Goal: Information Seeking & Learning: Learn about a topic

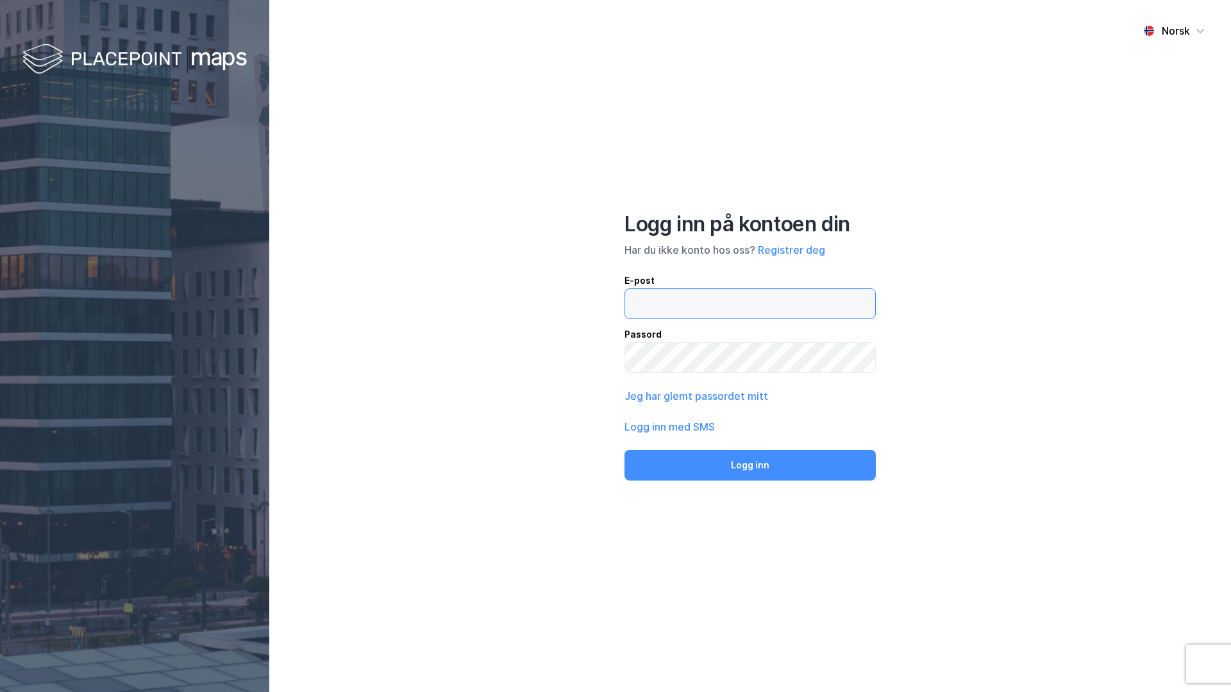
type input "[EMAIL_ADDRESS][DOMAIN_NAME]"
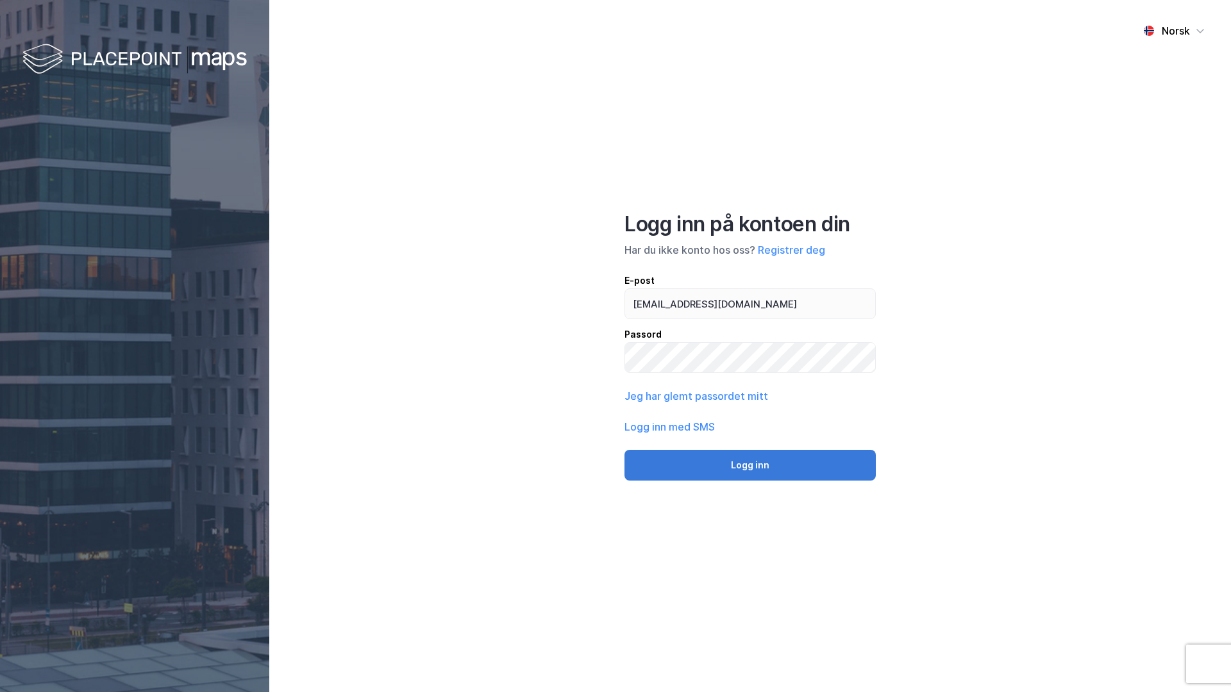
click at [781, 475] on button "Logg inn" at bounding box center [749, 465] width 251 height 31
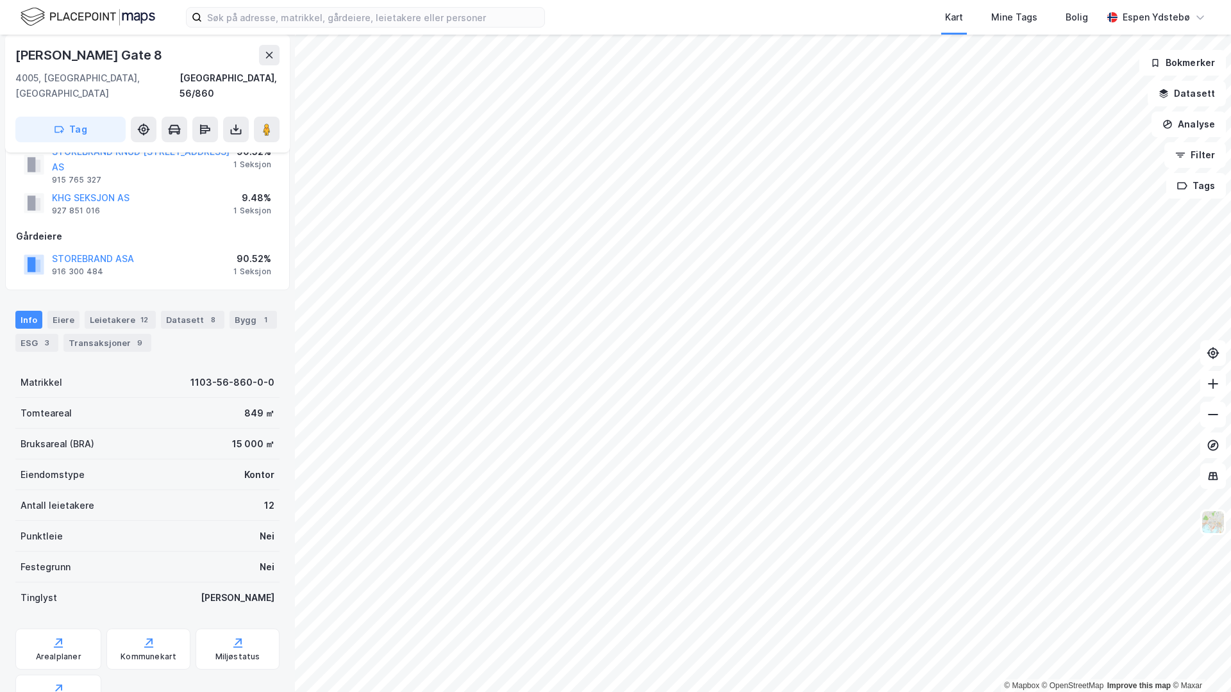
scroll to position [74, 0]
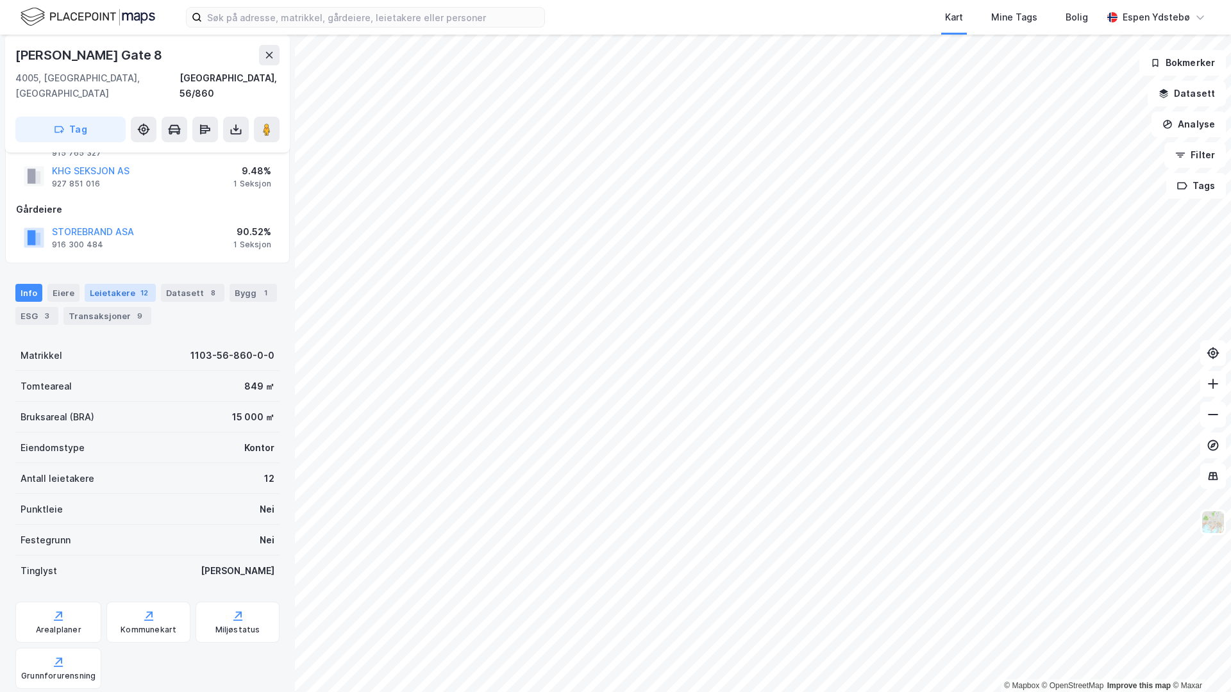
click at [106, 284] on div "Leietakere 12" at bounding box center [120, 293] width 71 height 18
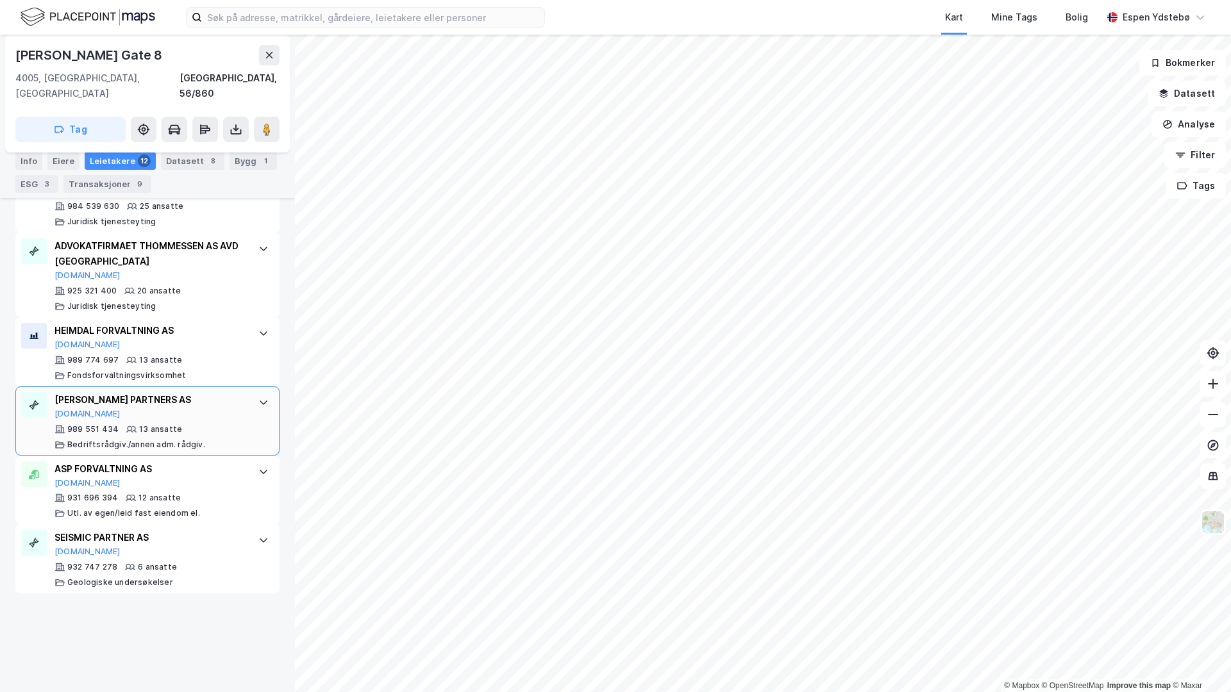
scroll to position [847, 0]
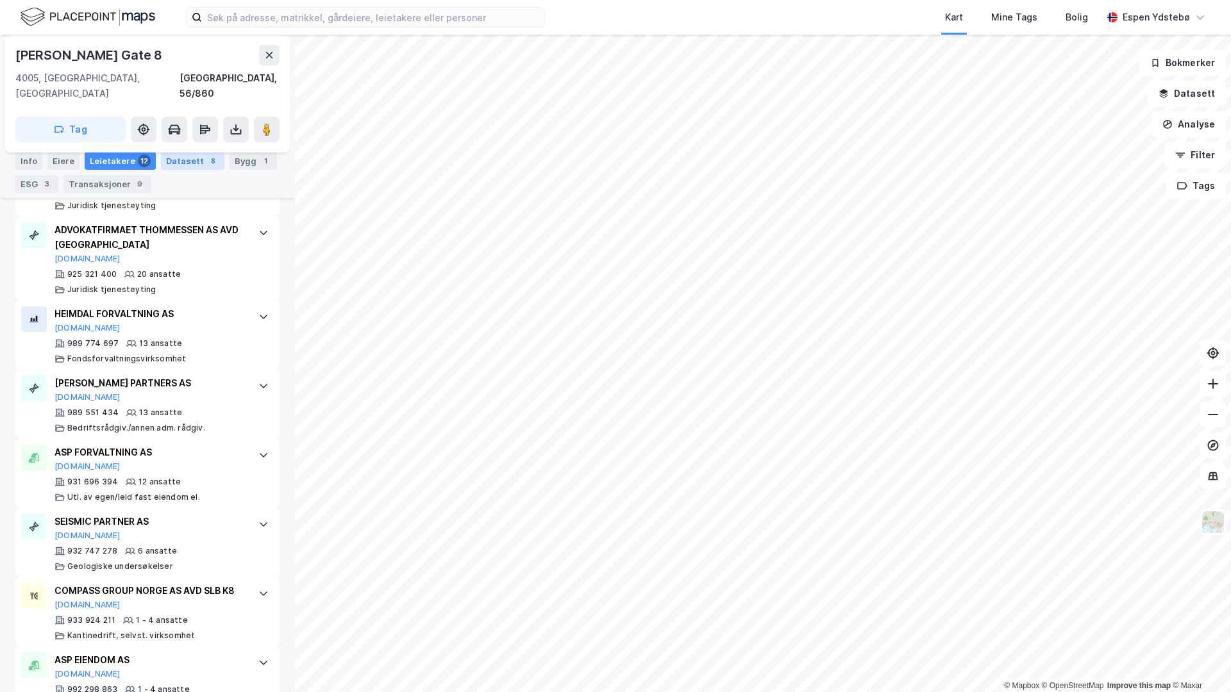
click at [178, 163] on div "Datasett 8" at bounding box center [192, 161] width 63 height 18
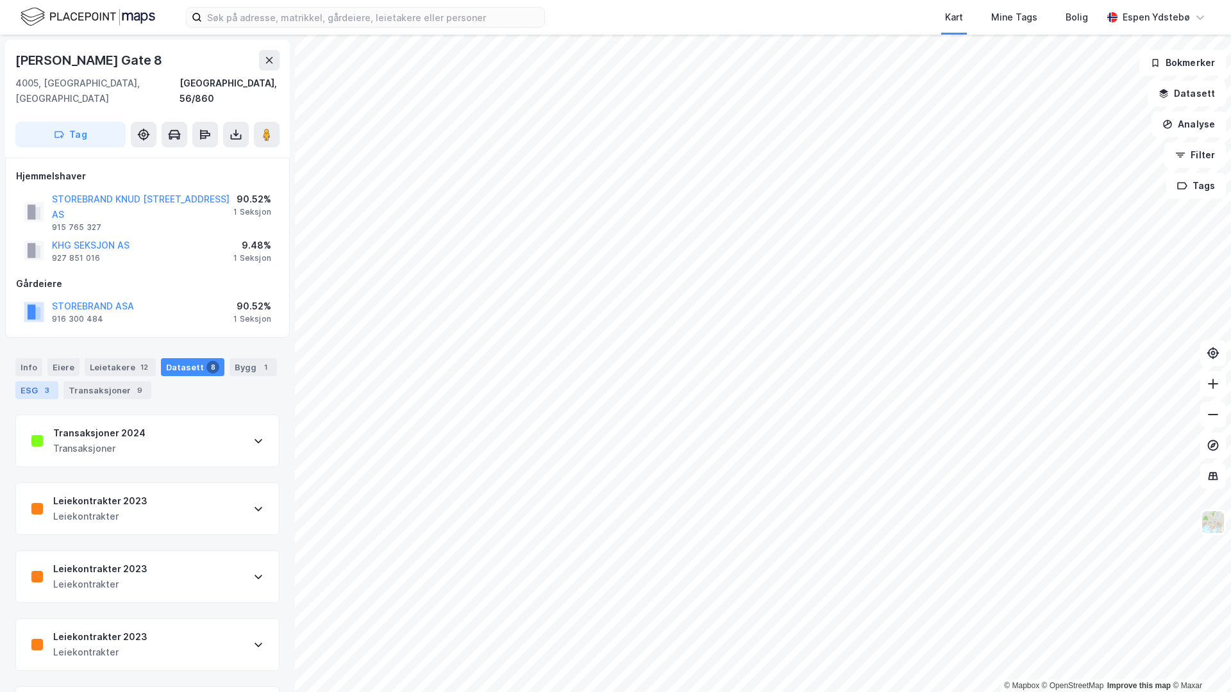
click at [37, 381] on div "ESG 3" at bounding box center [36, 390] width 43 height 18
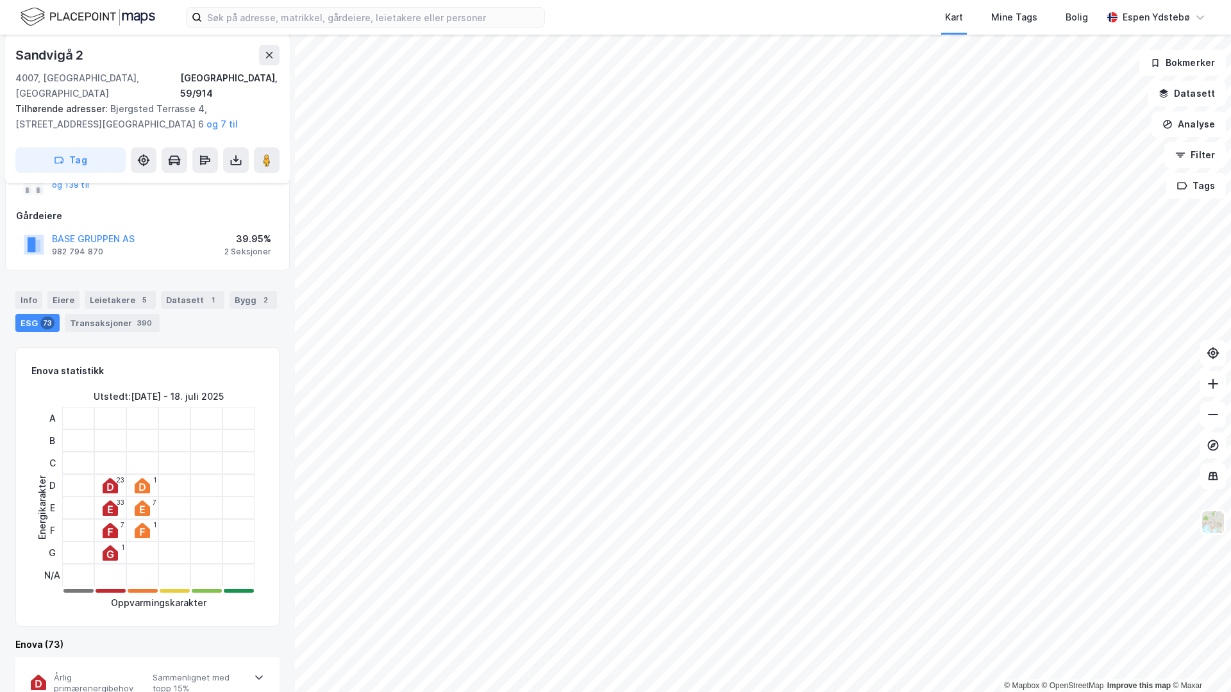
scroll to position [256, 0]
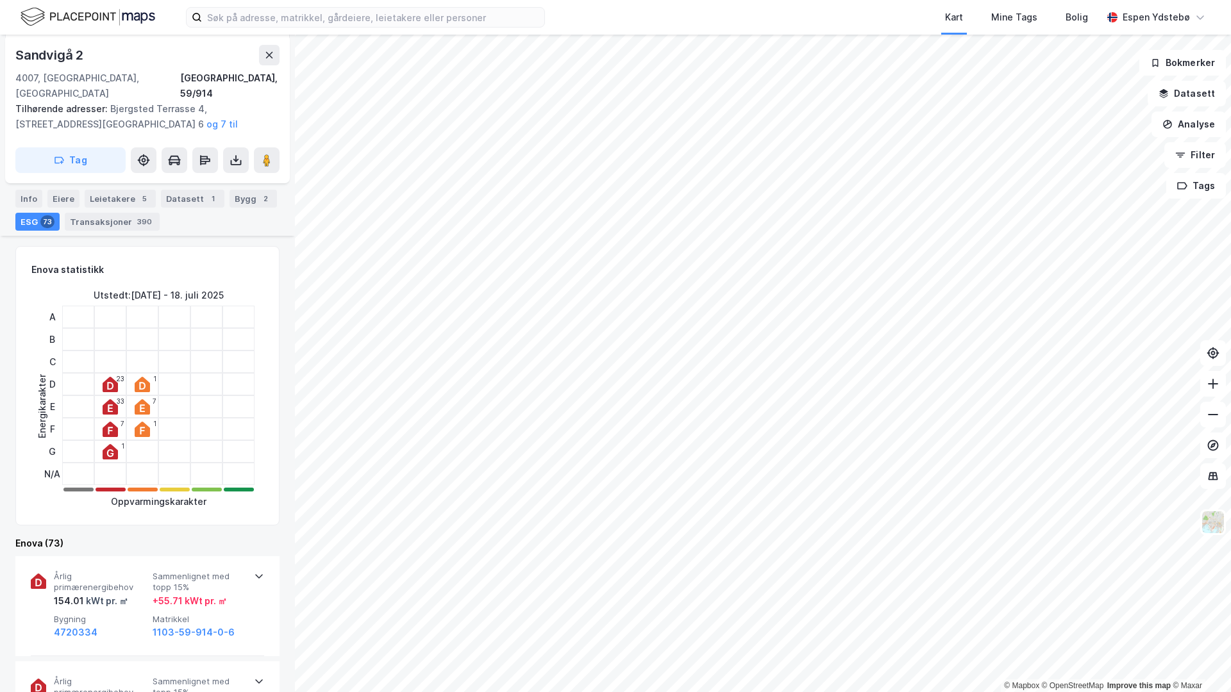
click at [104, 399] on icon at bounding box center [110, 406] width 15 height 15
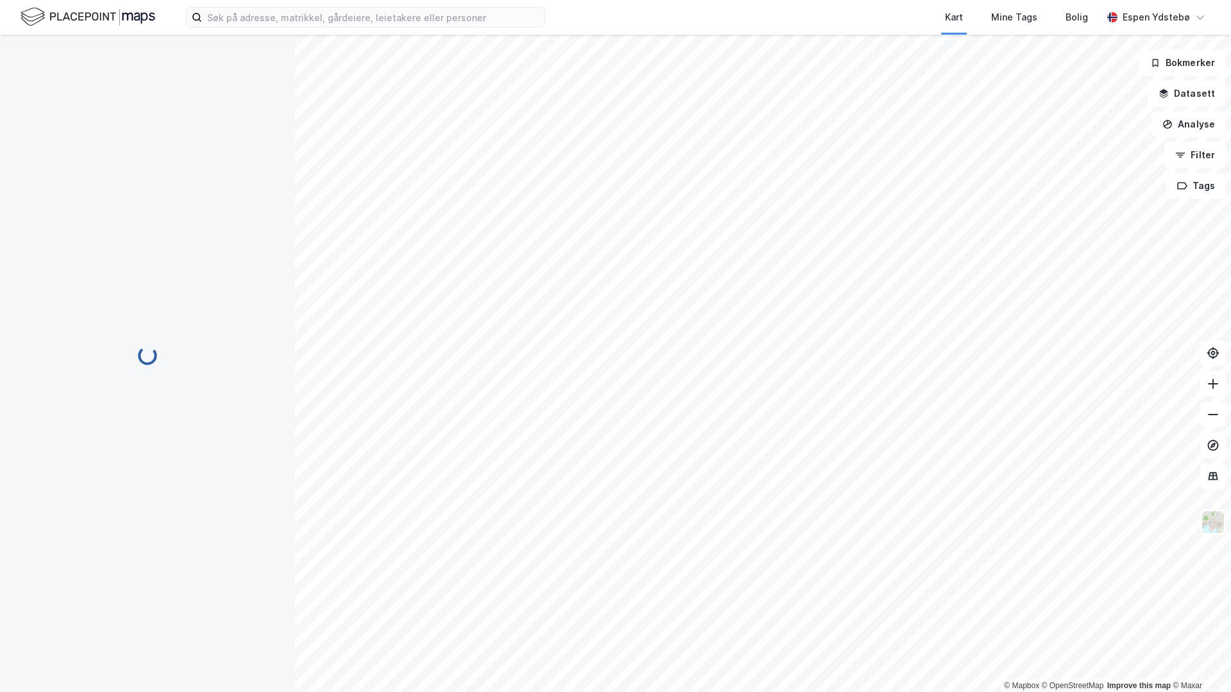
scroll to position [171, 0]
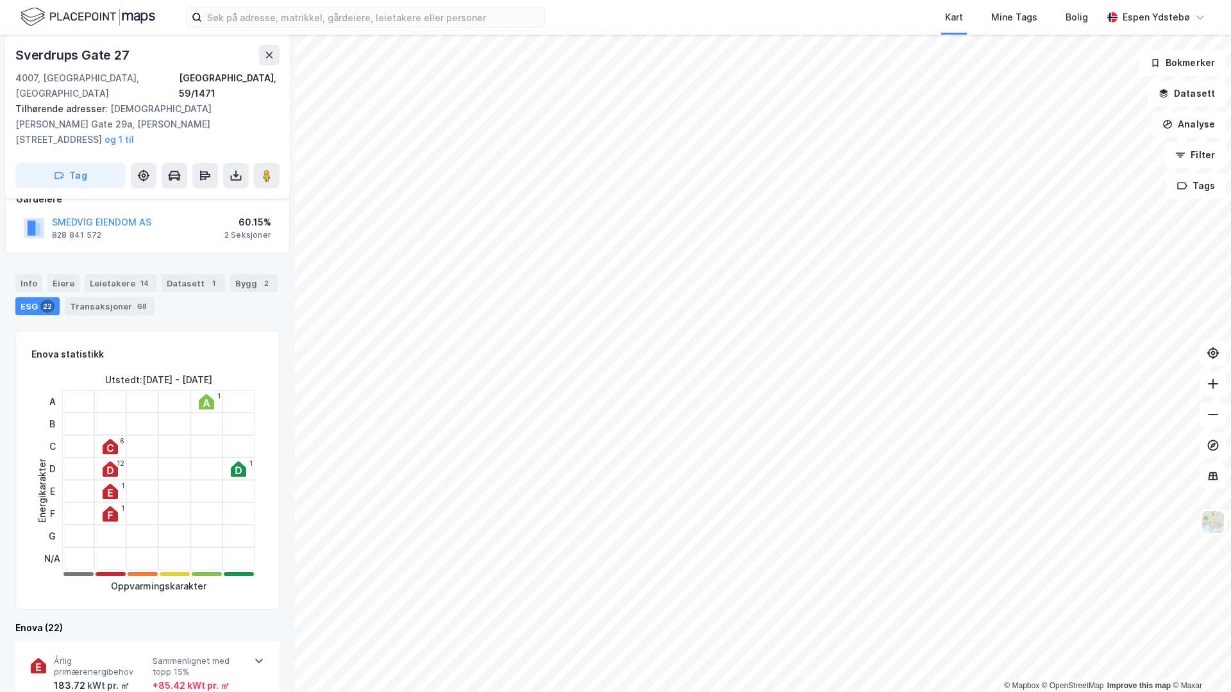
click at [204, 399] on icon at bounding box center [206, 403] width 7 height 8
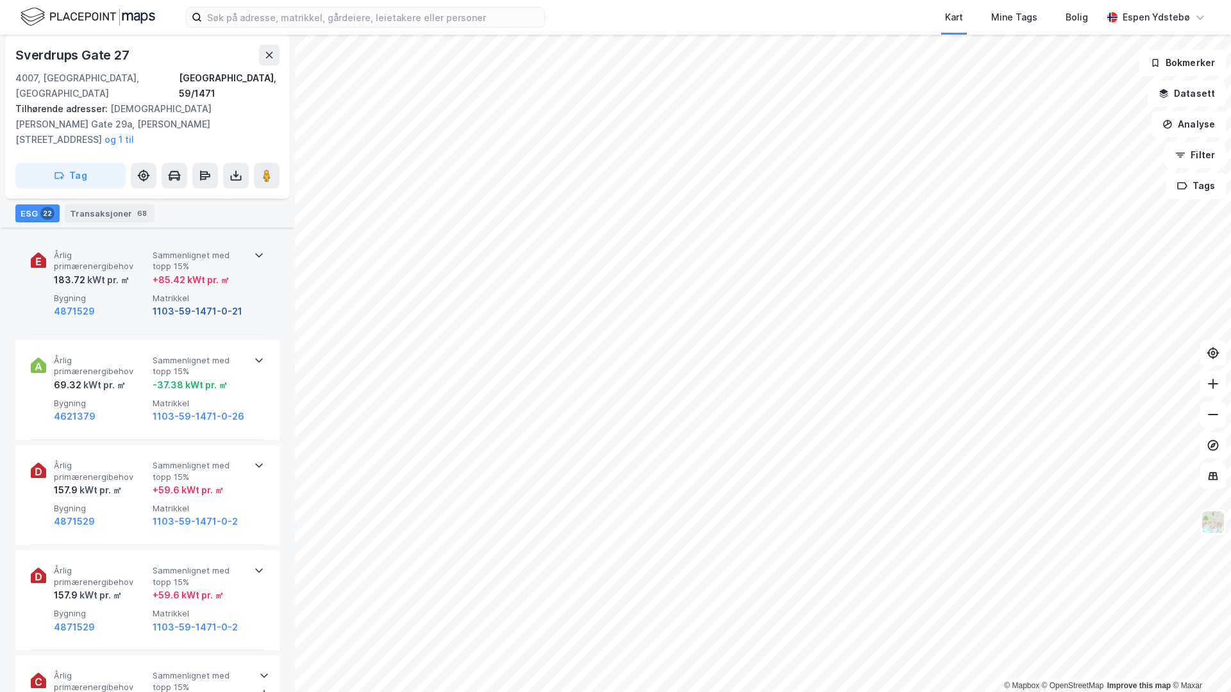
scroll to position [453, 0]
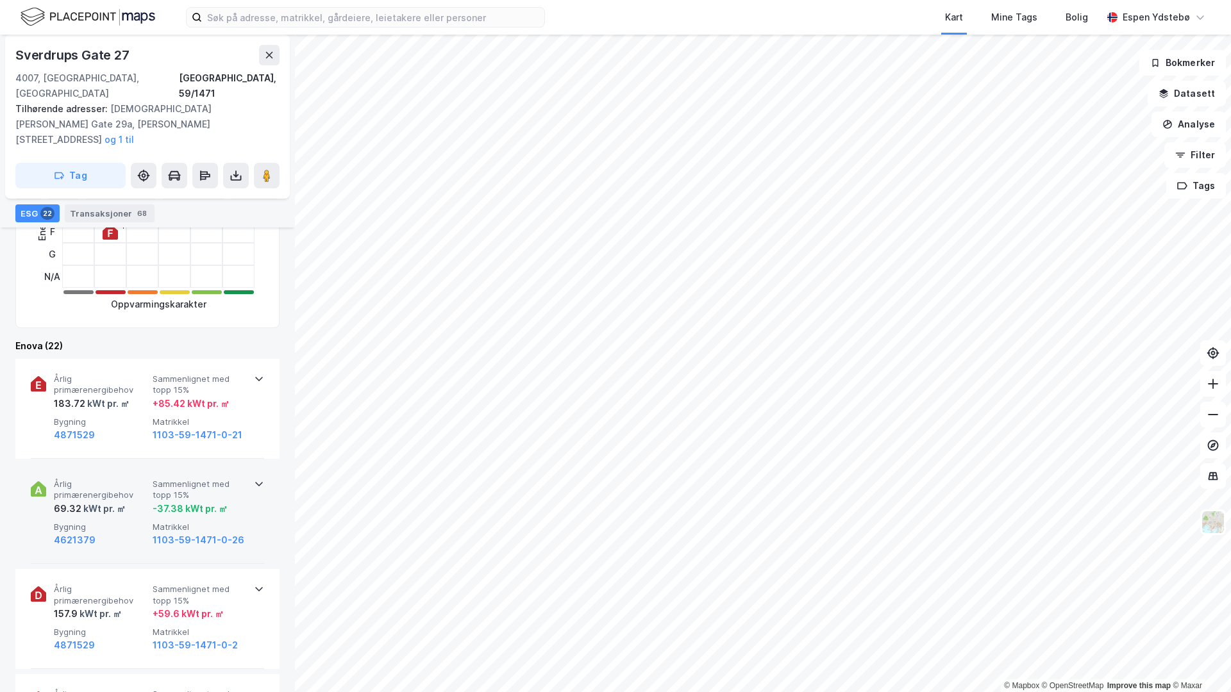
click at [201, 479] on span "Sammenlignet med topp 15%" at bounding box center [200, 490] width 94 height 22
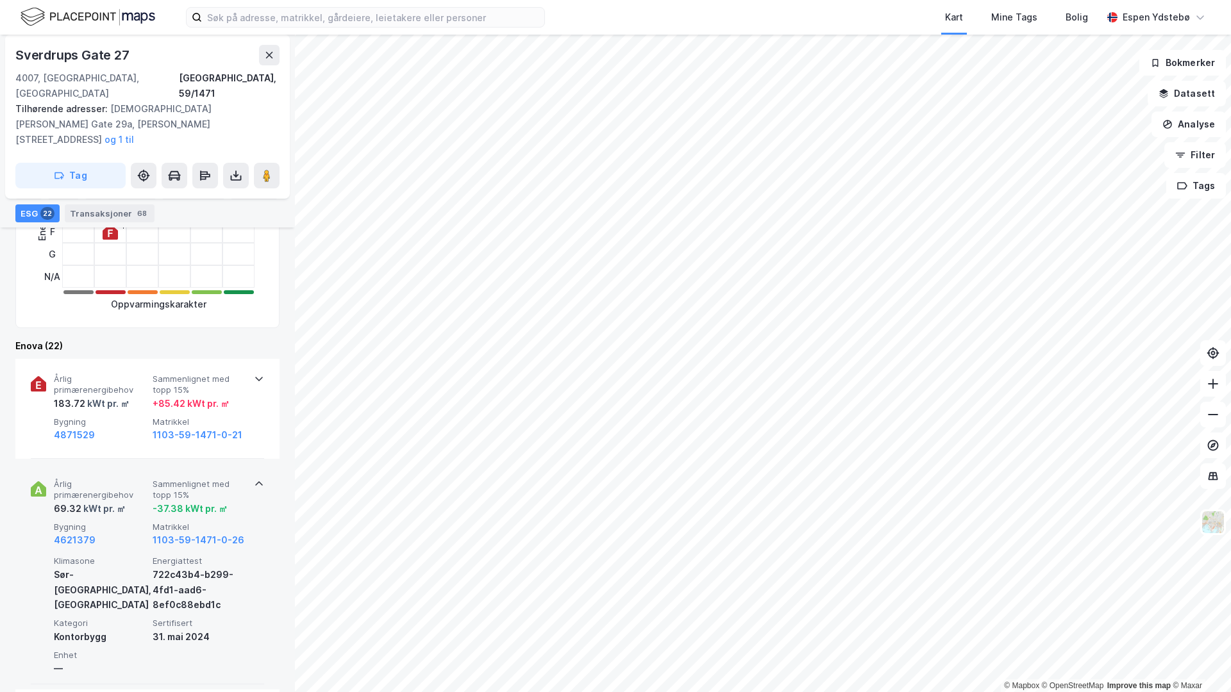
click at [202, 479] on span "Sammenlignet med topp 15%" at bounding box center [200, 490] width 94 height 22
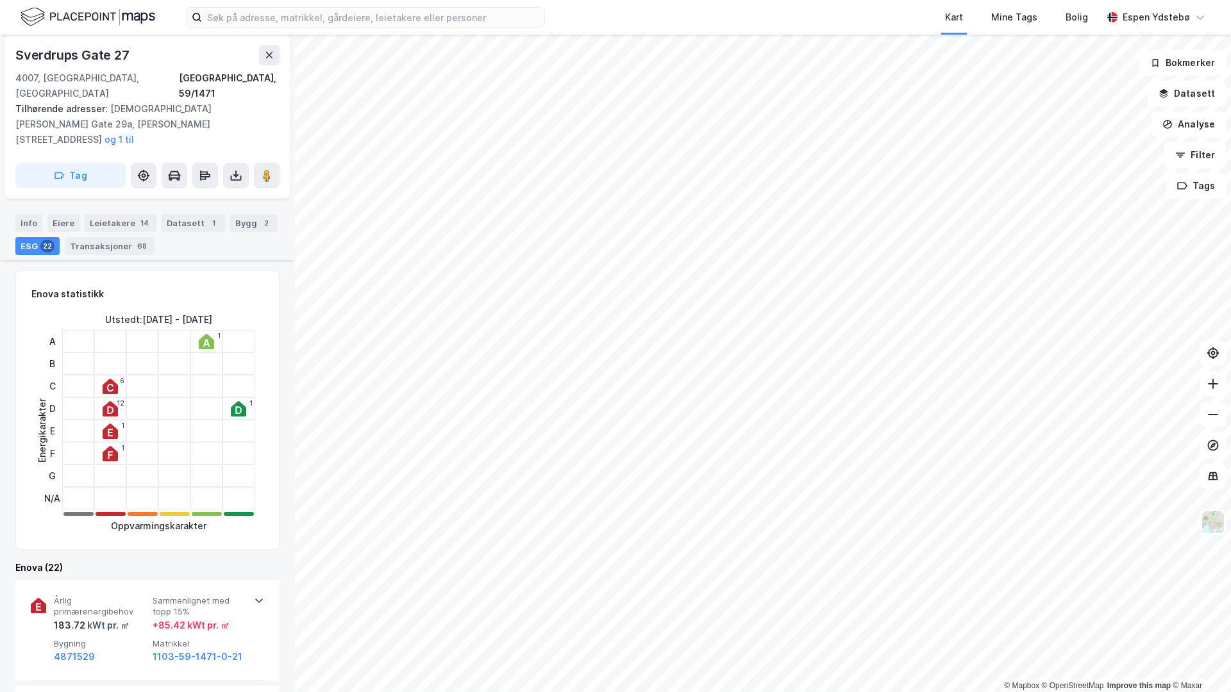
scroll to position [0, 0]
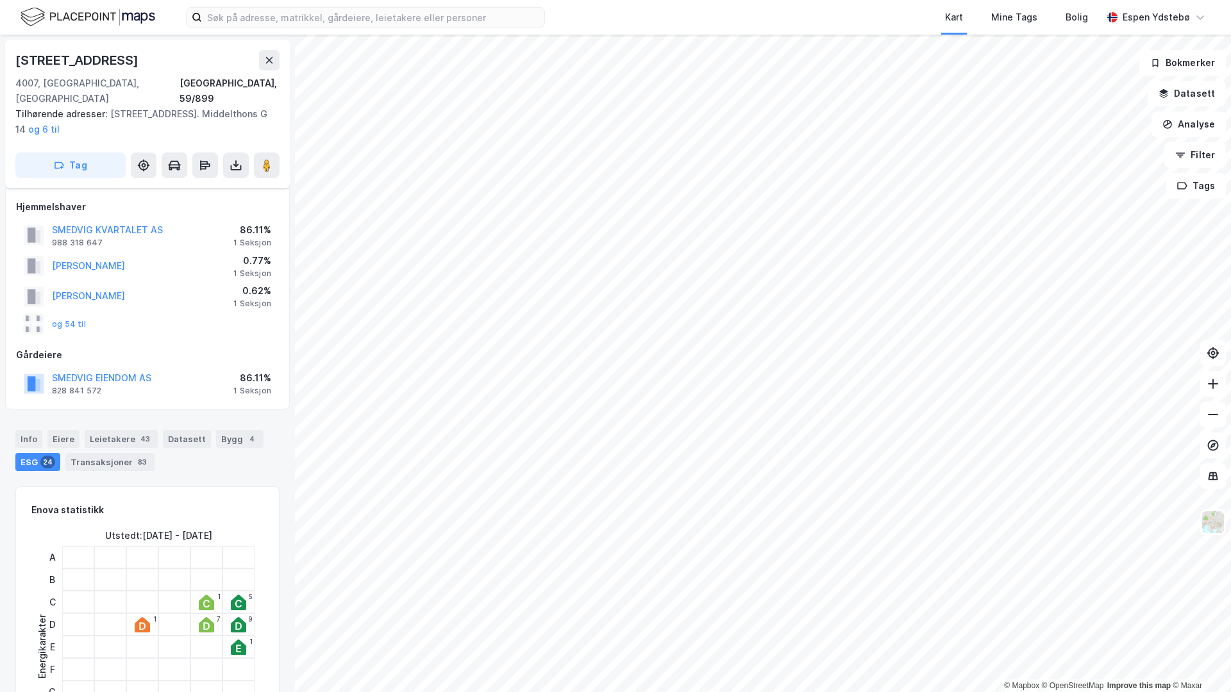
scroll to position [231, 0]
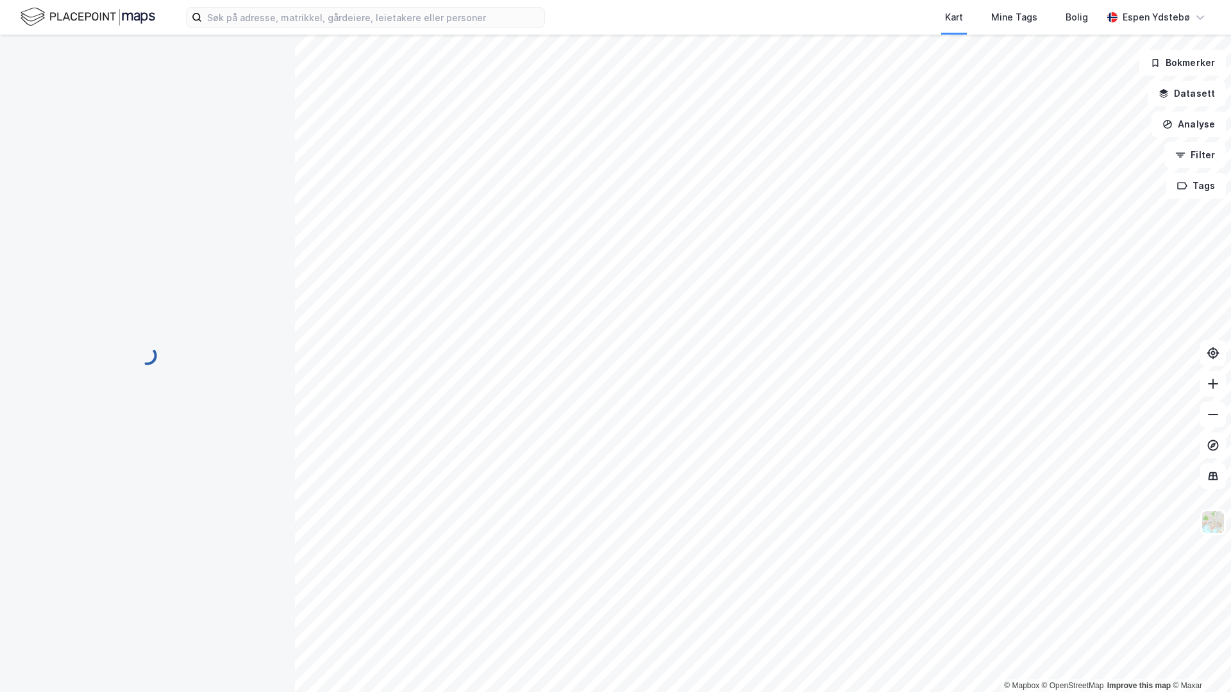
scroll to position [87, 0]
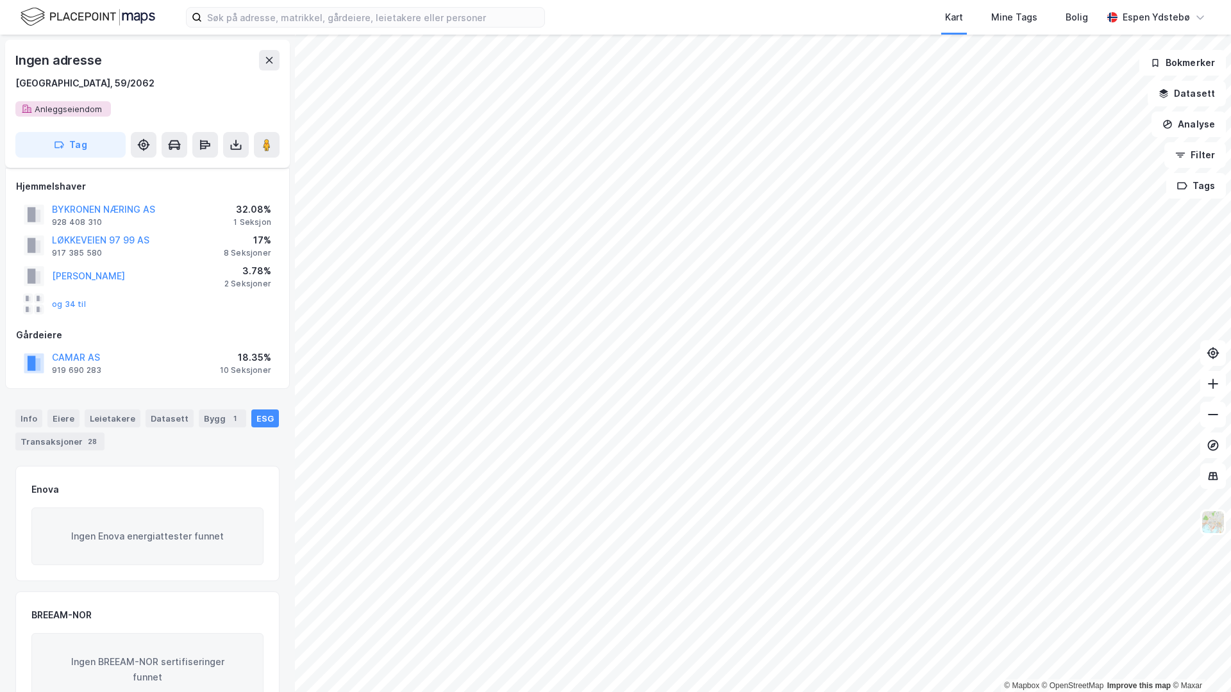
scroll to position [87, 0]
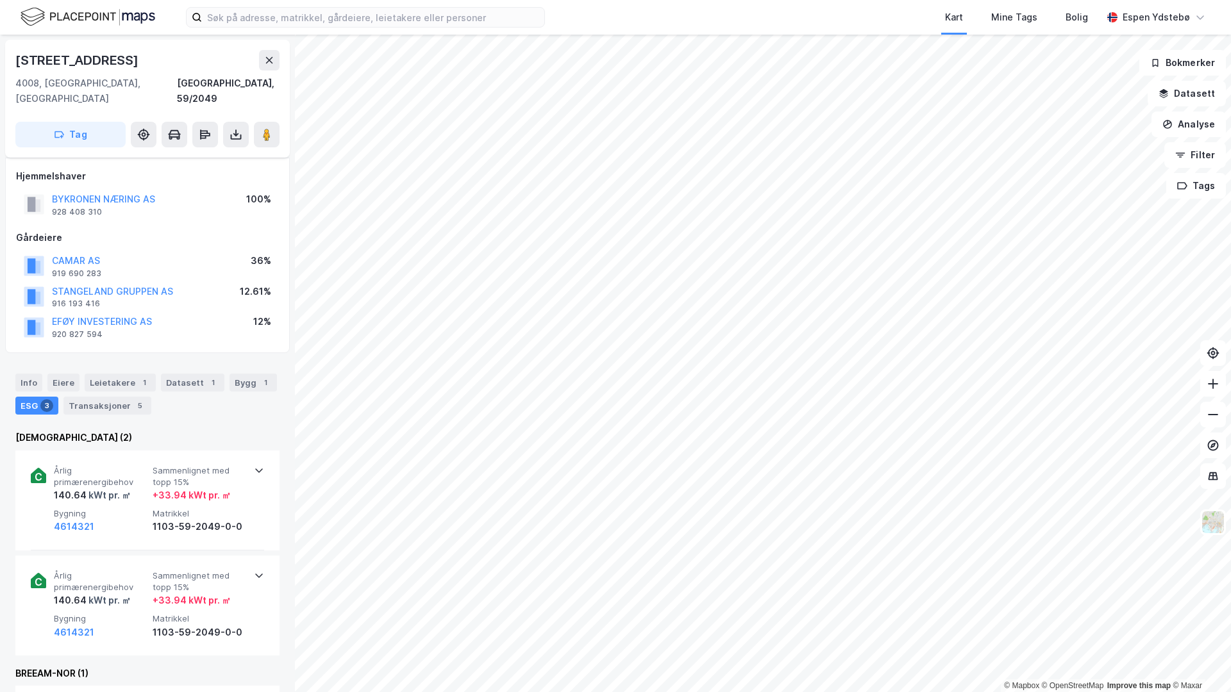
scroll to position [87, 0]
